Goal: Task Accomplishment & Management: Use online tool/utility

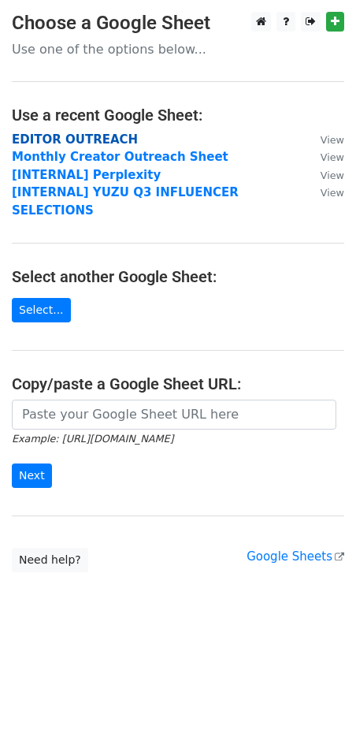
click at [75, 137] on strong "EDITOR OUTREACH" at bounding box center [75, 139] width 126 height 14
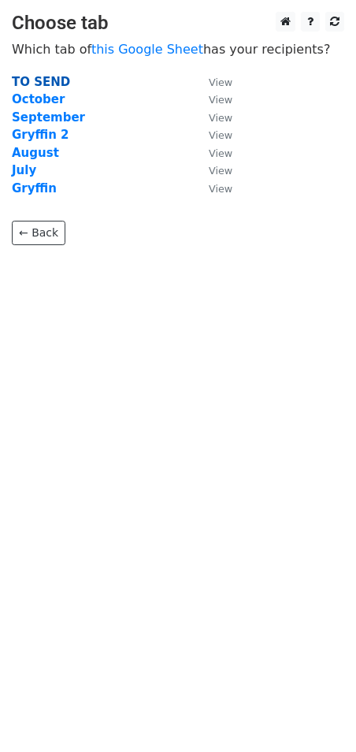
click at [51, 80] on strong "TO SEND" at bounding box center [41, 82] width 58 height 14
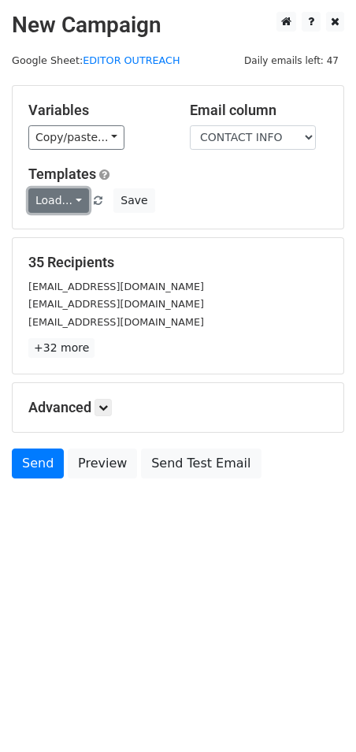
click at [68, 202] on link "Load..." at bounding box center [58, 200] width 61 height 24
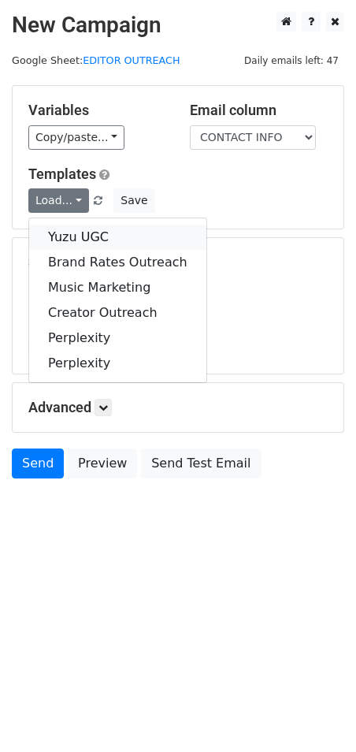
click at [92, 237] on link "Yuzu UGC" at bounding box center [117, 237] width 177 height 25
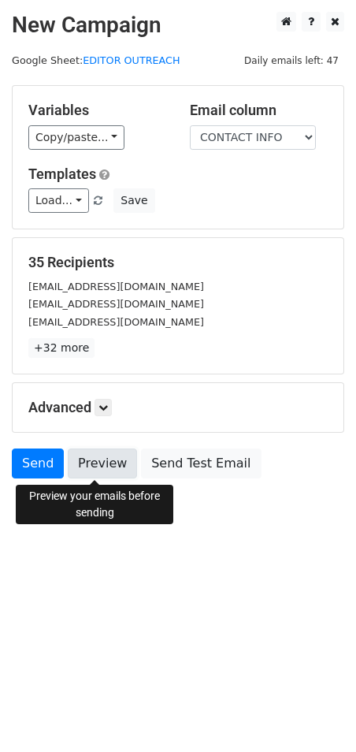
click at [116, 466] on link "Preview" at bounding box center [102, 464] width 69 height 30
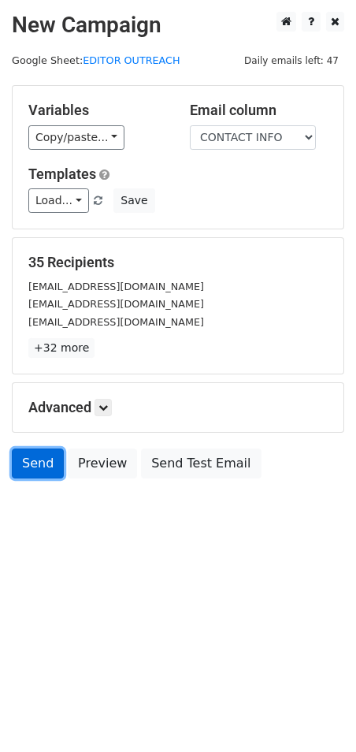
click at [47, 471] on link "Send" at bounding box center [38, 464] width 52 height 30
